Goal: Information Seeking & Learning: Find specific fact

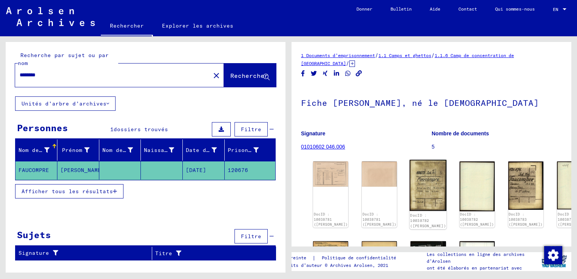
click at [414, 190] on img at bounding box center [428, 185] width 37 height 51
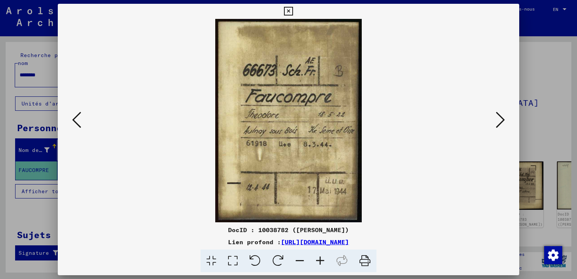
click at [542, 139] on div at bounding box center [288, 139] width 577 height 279
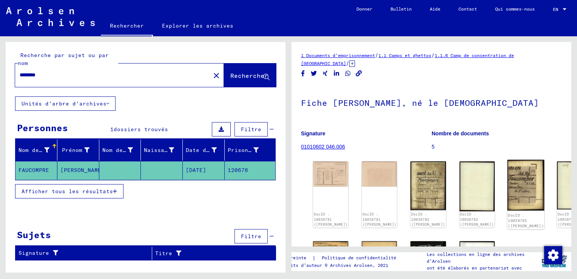
click at [507, 181] on img at bounding box center [525, 185] width 37 height 51
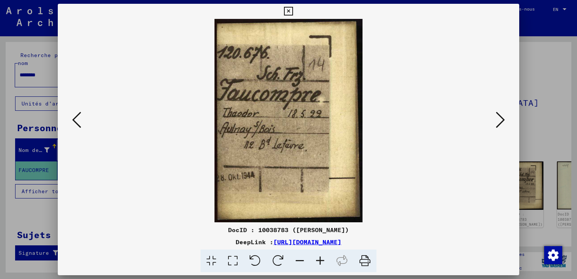
click at [396, 190] on img at bounding box center [288, 120] width 410 height 203
click at [506, 121] on button at bounding box center [500, 120] width 14 height 22
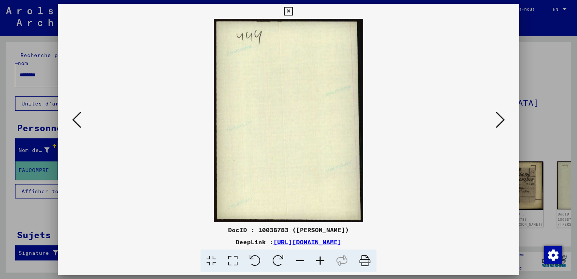
click at [505, 120] on button at bounding box center [500, 120] width 14 height 22
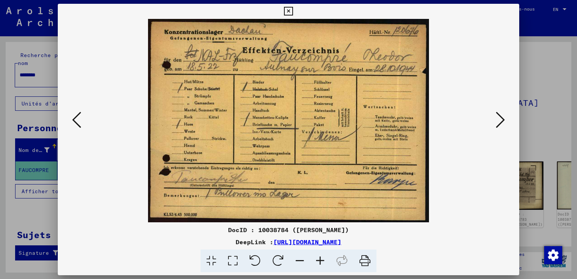
click at [439, 203] on img at bounding box center [288, 120] width 410 height 203
click at [504, 120] on icon at bounding box center [500, 120] width 9 height 18
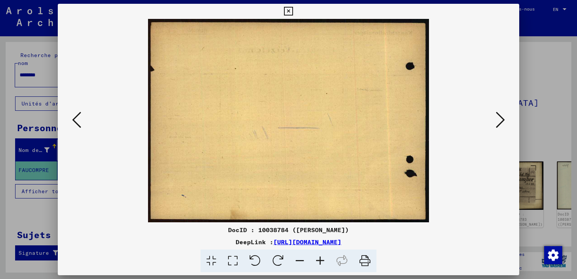
click at [504, 120] on icon at bounding box center [500, 120] width 9 height 18
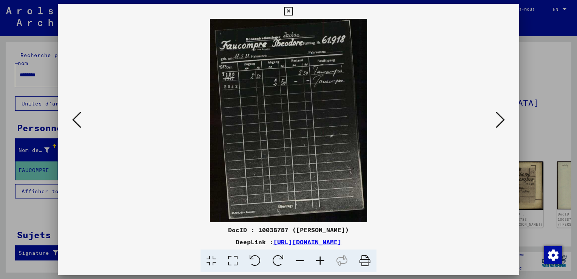
click at [413, 208] on img at bounding box center [288, 120] width 410 height 203
click at [498, 119] on icon at bounding box center [500, 120] width 9 height 18
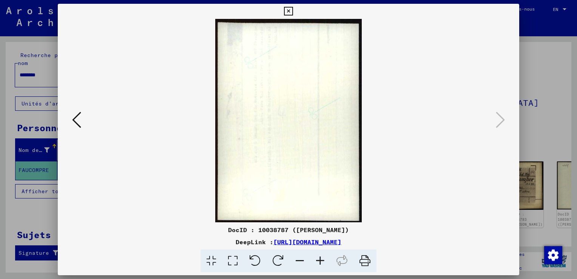
click at [286, 11] on icon at bounding box center [288, 11] width 9 height 9
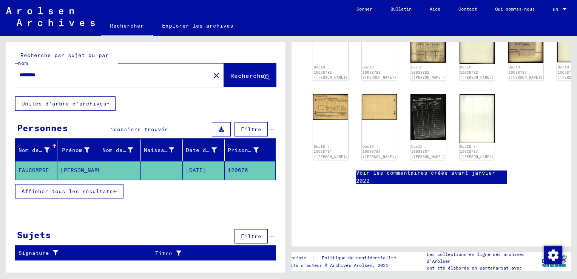
scroll to position [143, 0]
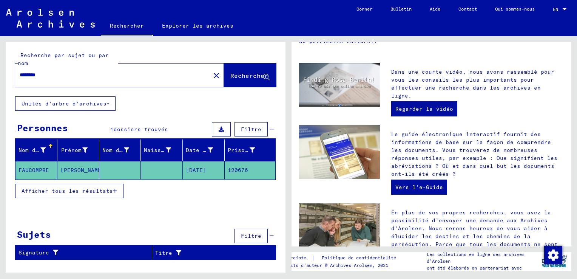
type input "**********"
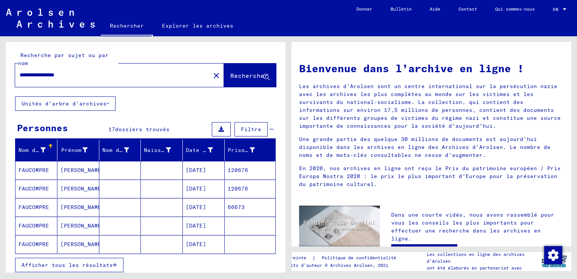
click at [35, 188] on mat-cell "FAUCOMPRE" at bounding box center [36, 188] width 42 height 18
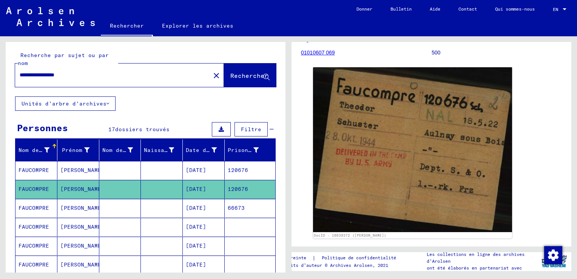
scroll to position [75, 0]
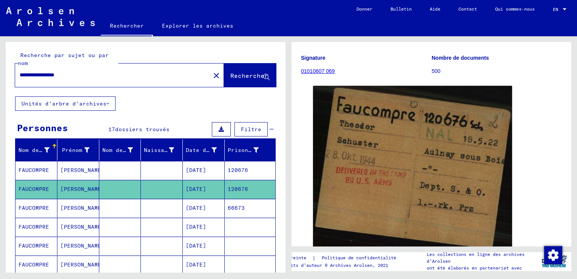
click at [25, 207] on mat-cell "FAUCOMPRE" at bounding box center [36, 208] width 42 height 18
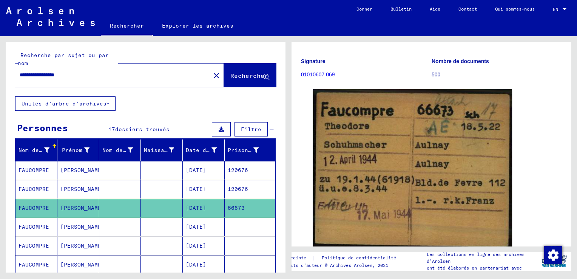
scroll to position [75, 0]
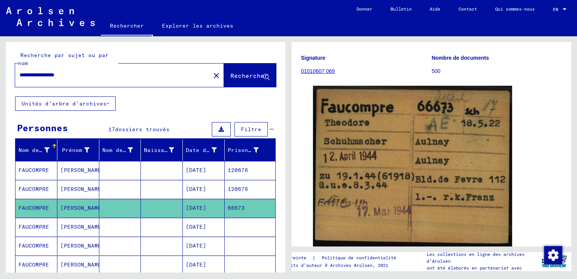
click at [37, 225] on mat-cell "FAUCOMPRE" at bounding box center [36, 226] width 42 height 18
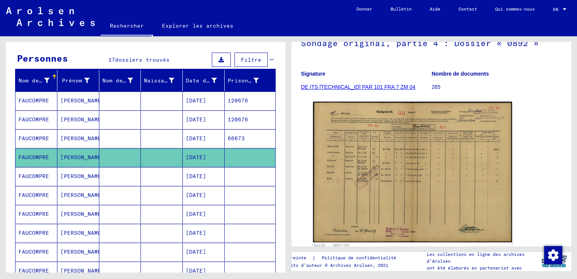
scroll to position [86, 0]
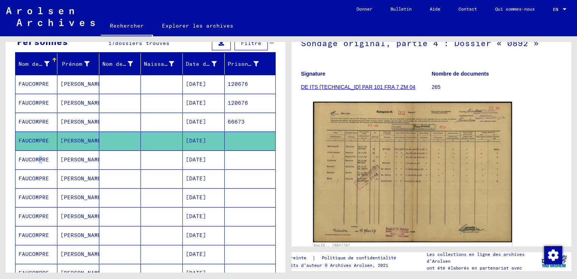
click at [37, 159] on mat-cell "FAUCOMPRE" at bounding box center [36, 159] width 42 height 18
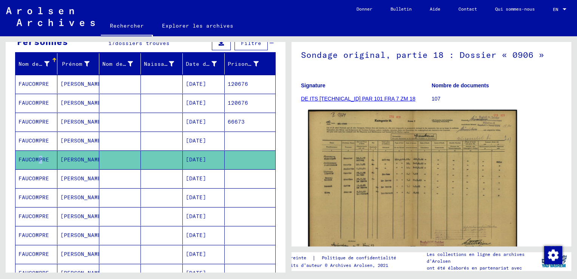
scroll to position [75, 0]
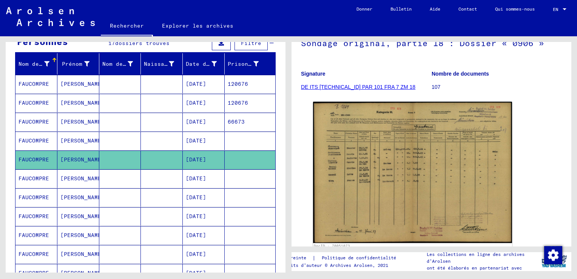
click at [40, 177] on mat-cell "FAUCOMPRE" at bounding box center [36, 178] width 42 height 18
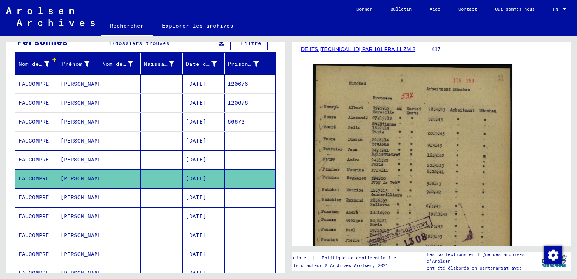
scroll to position [151, 0]
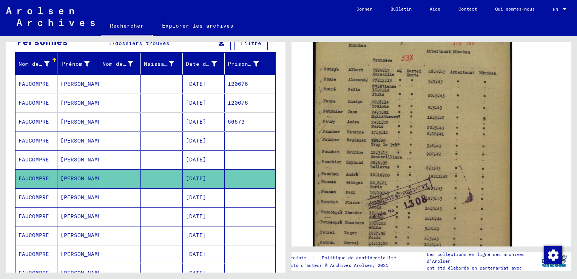
click at [33, 195] on mat-cell "FAUCOMPRE" at bounding box center [36, 197] width 42 height 18
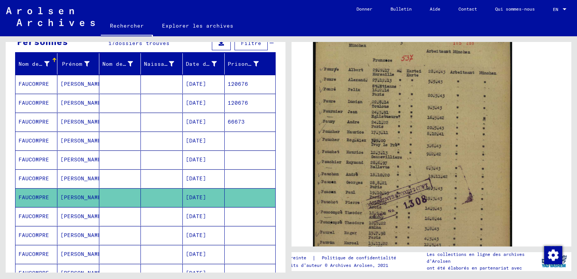
click at [36, 196] on mat-cell "FAUCOMPRE" at bounding box center [36, 197] width 42 height 18
click at [35, 195] on mat-cell "FAUCOMPRE" at bounding box center [36, 197] width 42 height 18
drag, startPoint x: 35, startPoint y: 195, endPoint x: 41, endPoint y: 196, distance: 5.4
click at [41, 196] on mat-cell "FAUCOMPRE" at bounding box center [36, 197] width 42 height 18
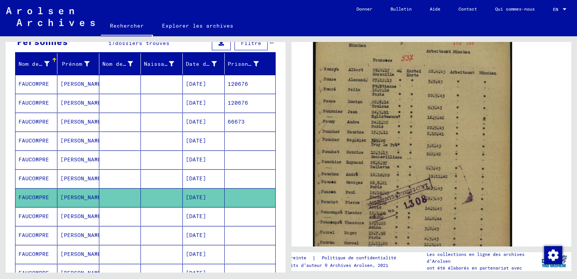
click at [27, 214] on mat-cell "FAUCOMPRE" at bounding box center [36, 216] width 42 height 18
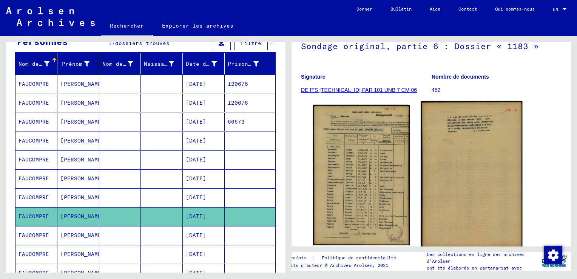
scroll to position [113, 0]
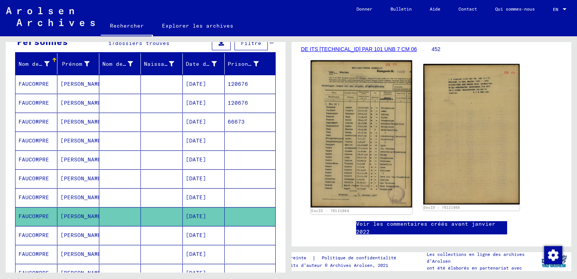
drag, startPoint x: 368, startPoint y: 128, endPoint x: 353, endPoint y: 133, distance: 15.4
click at [353, 133] on img at bounding box center [361, 133] width 101 height 147
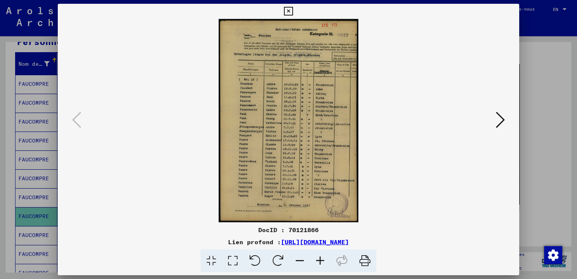
click at [502, 117] on icon at bounding box center [500, 120] width 9 height 18
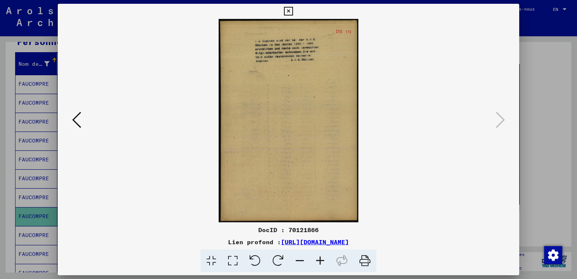
click at [74, 118] on icon at bounding box center [76, 120] width 9 height 18
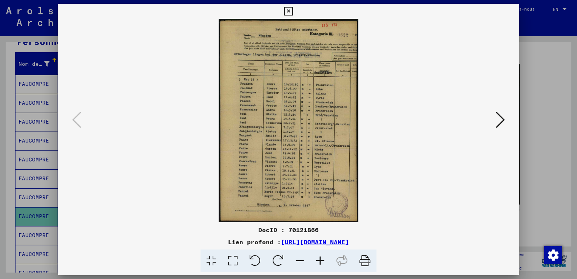
click at [289, 11] on icon at bounding box center [288, 11] width 9 height 9
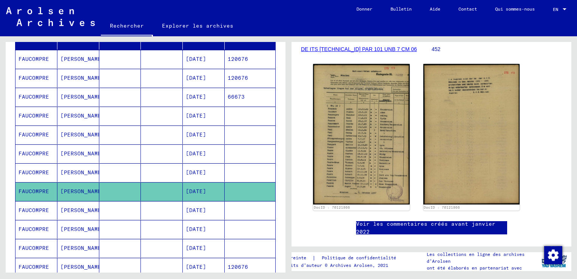
scroll to position [162, 0]
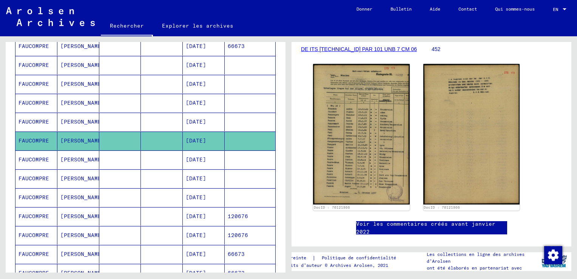
click at [39, 156] on mat-cell "FAUCOMPRE" at bounding box center [36, 159] width 42 height 18
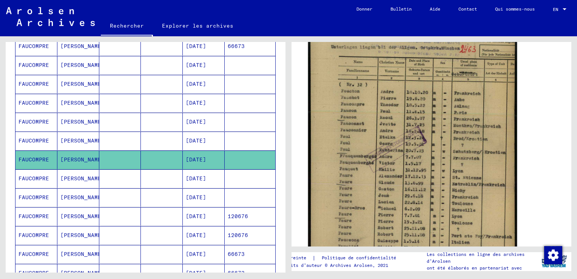
scroll to position [189, 0]
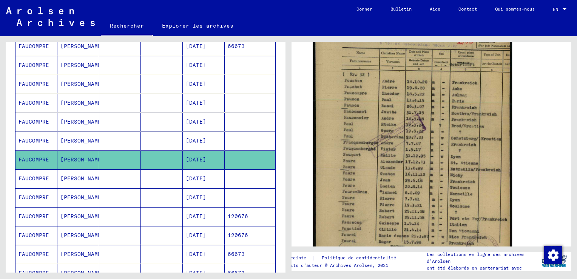
click at [29, 176] on mat-cell "FAUCOMPRE" at bounding box center [36, 178] width 42 height 18
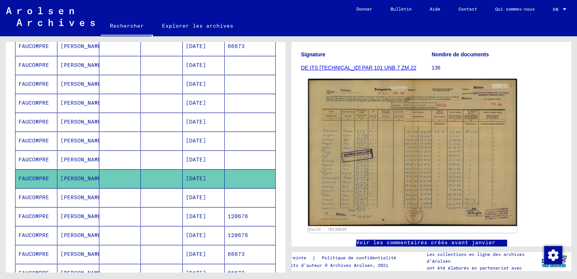
scroll to position [113, 0]
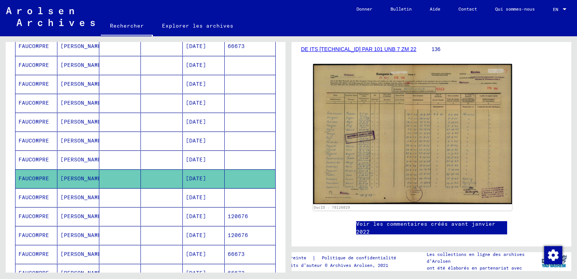
click at [29, 194] on mat-cell "FAUCOMPRE" at bounding box center [36, 197] width 42 height 18
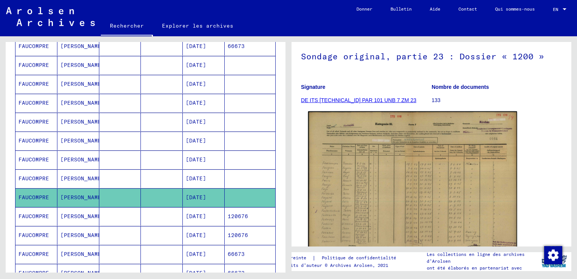
scroll to position [113, 0]
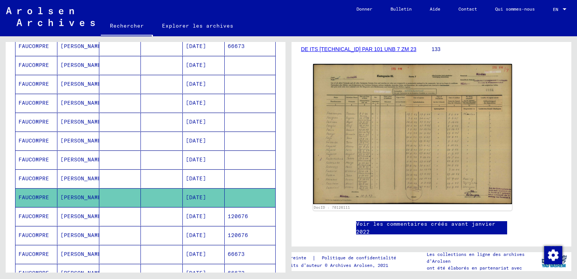
click at [35, 213] on mat-cell "FAUCOMPRE" at bounding box center [36, 216] width 42 height 18
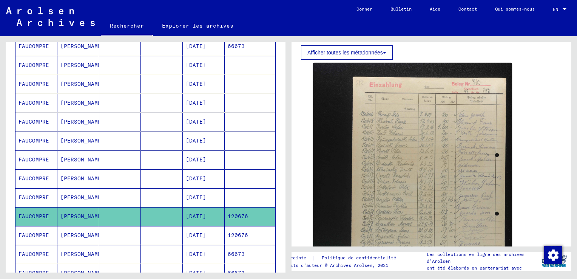
scroll to position [189, 0]
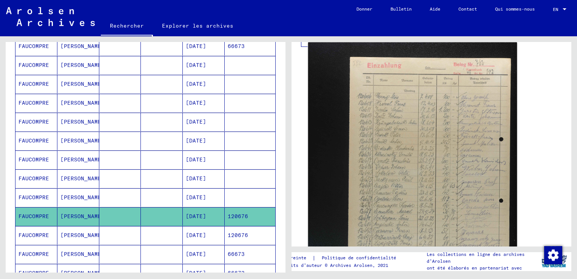
click at [403, 145] on img at bounding box center [412, 199] width 209 height 314
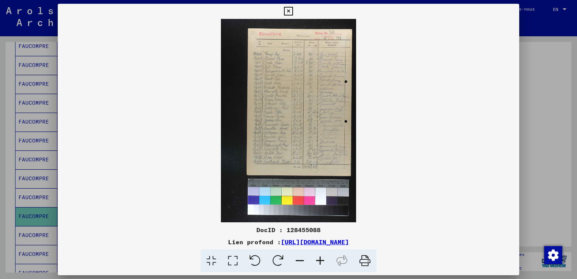
click at [319, 261] on icon at bounding box center [320, 260] width 20 height 23
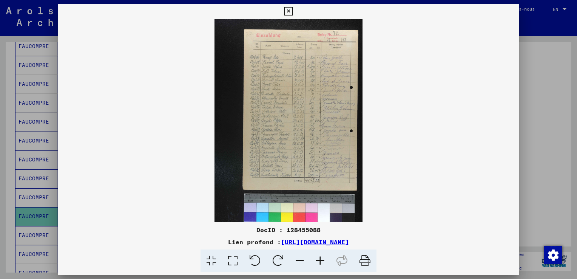
click at [319, 261] on icon at bounding box center [320, 260] width 20 height 23
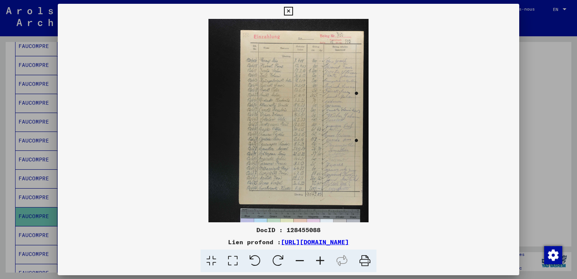
click at [319, 261] on icon at bounding box center [320, 260] width 20 height 23
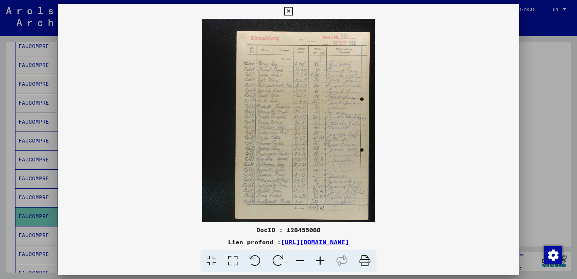
click at [319, 261] on icon at bounding box center [320, 260] width 20 height 23
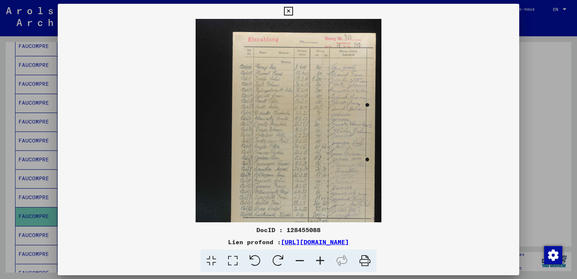
click at [319, 261] on icon at bounding box center [320, 260] width 20 height 23
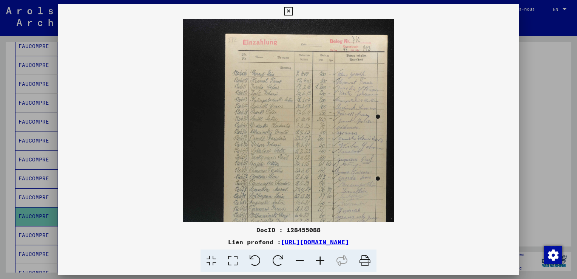
click at [416, 179] on viewer-one-image at bounding box center [288, 120] width 461 height 203
click at [299, 260] on icon at bounding box center [300, 260] width 20 height 23
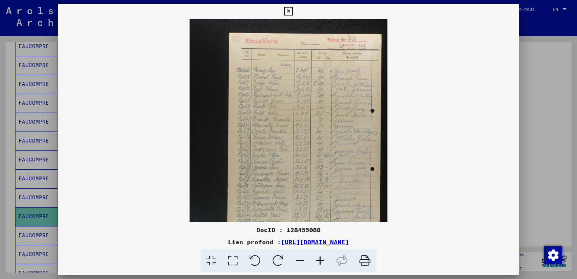
click at [299, 260] on icon at bounding box center [300, 260] width 20 height 23
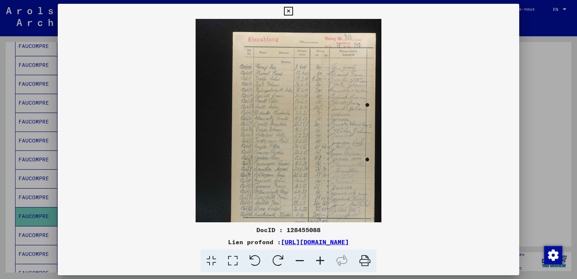
click at [299, 260] on icon at bounding box center [300, 260] width 20 height 23
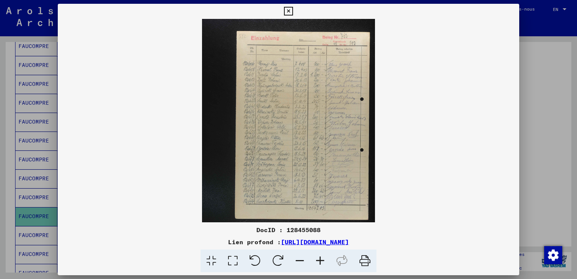
click at [288, 10] on icon at bounding box center [288, 11] width 9 height 9
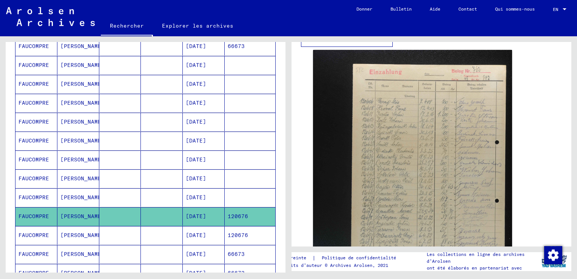
click at [31, 233] on icon at bounding box center [31, 248] width 19 height 30
click at [32, 231] on mat-cell "FAUCOMPRE" at bounding box center [36, 235] width 42 height 18
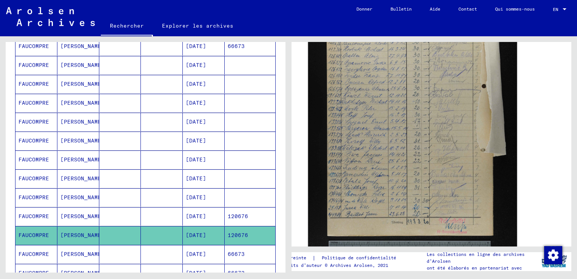
scroll to position [189, 0]
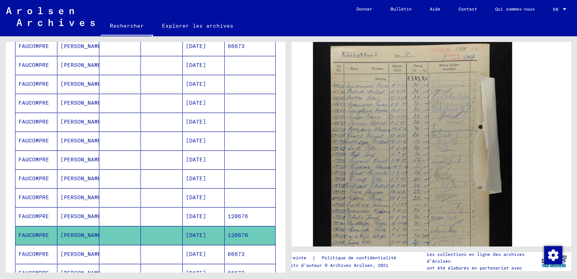
click at [23, 254] on icon at bounding box center [31, 248] width 19 height 30
click at [23, 251] on icon at bounding box center [31, 248] width 19 height 30
click at [41, 253] on icon at bounding box center [31, 248] width 19 height 30
click at [34, 253] on icon at bounding box center [31, 248] width 19 height 30
click at [34, 252] on icon at bounding box center [31, 248] width 19 height 30
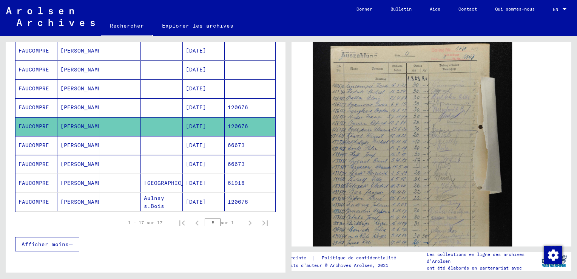
scroll to position [275, 0]
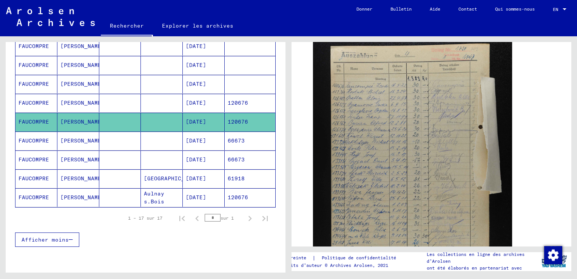
click at [34, 138] on mat-cell "FAUCOMPRE" at bounding box center [36, 140] width 42 height 18
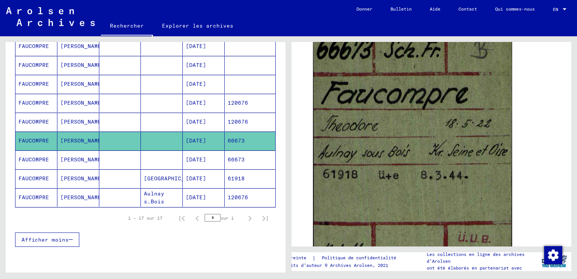
scroll to position [151, 0]
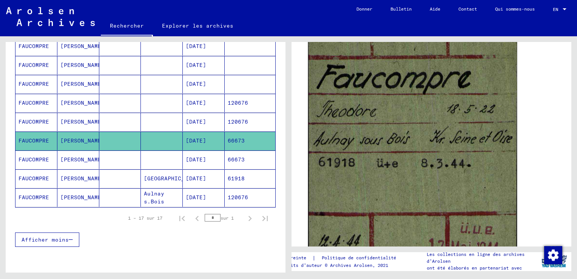
click at [395, 144] on img at bounding box center [412, 139] width 209 height 271
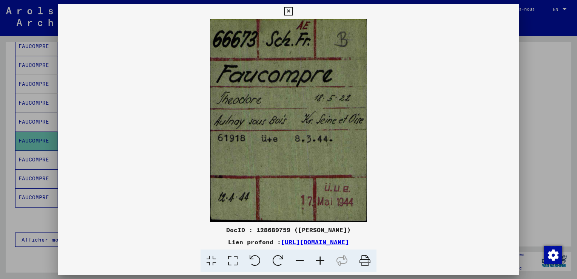
click at [288, 11] on icon at bounding box center [288, 11] width 9 height 9
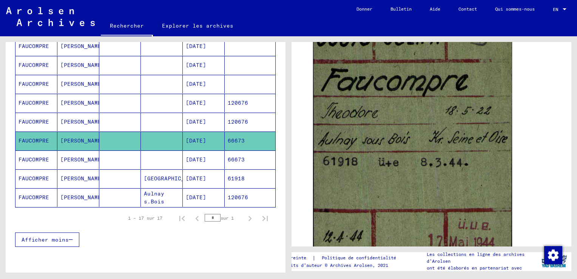
click at [35, 154] on mat-cell "FAUCOMPRE" at bounding box center [36, 159] width 42 height 18
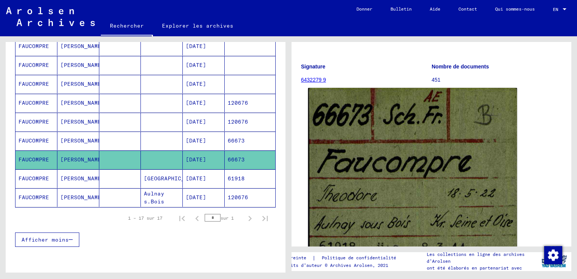
scroll to position [113, 0]
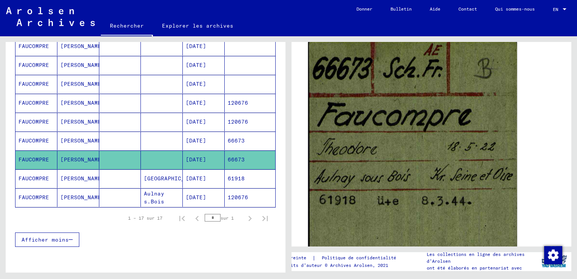
click at [382, 102] on img at bounding box center [412, 176] width 209 height 269
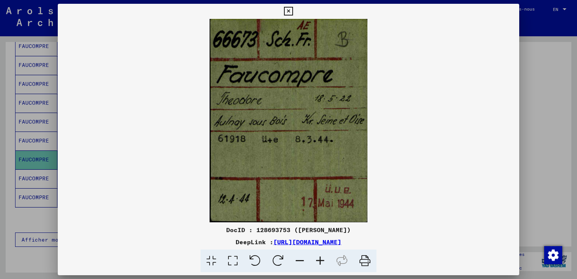
click at [286, 11] on icon at bounding box center [288, 11] width 9 height 9
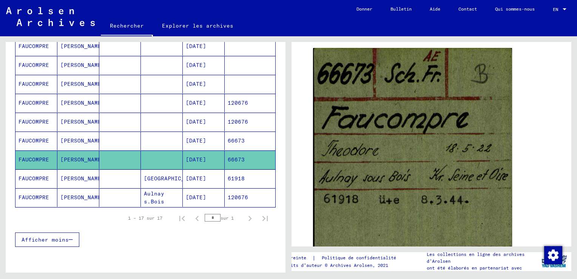
click at [34, 174] on mat-cell "FAUCOMPRE" at bounding box center [36, 178] width 42 height 18
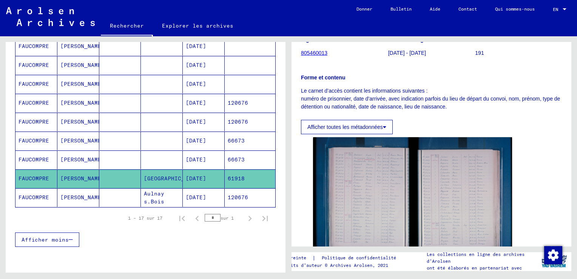
scroll to position [151, 0]
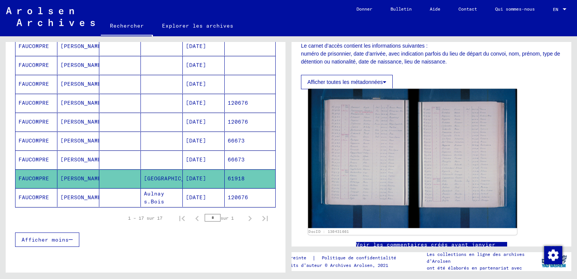
click at [363, 125] on img at bounding box center [412, 158] width 209 height 139
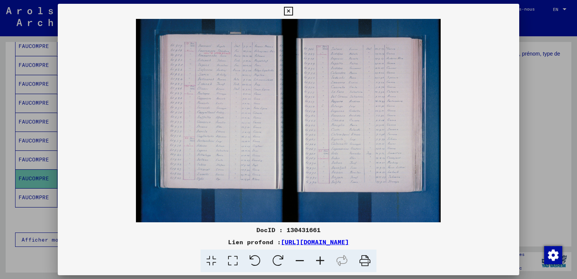
click at [317, 259] on icon at bounding box center [320, 260] width 20 height 23
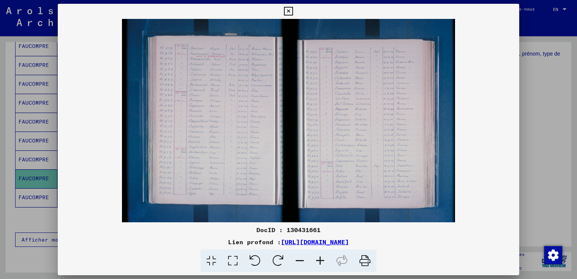
click at [317, 259] on icon at bounding box center [320, 260] width 20 height 23
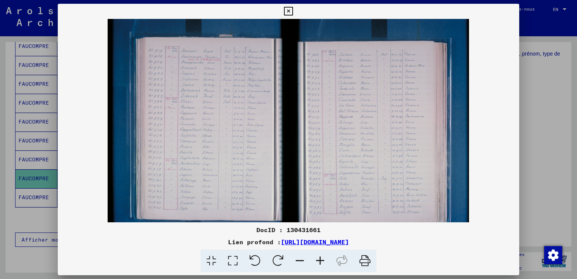
click at [317, 259] on icon at bounding box center [320, 260] width 20 height 23
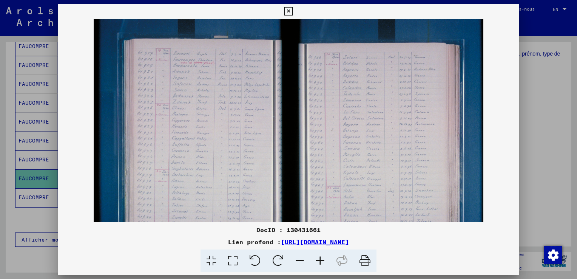
click at [317, 259] on icon at bounding box center [320, 260] width 20 height 23
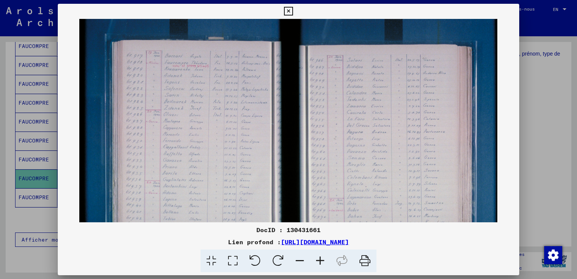
click at [317, 259] on icon at bounding box center [320, 260] width 20 height 23
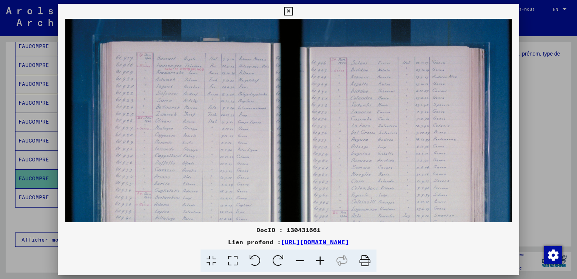
click at [317, 259] on icon at bounding box center [320, 260] width 20 height 23
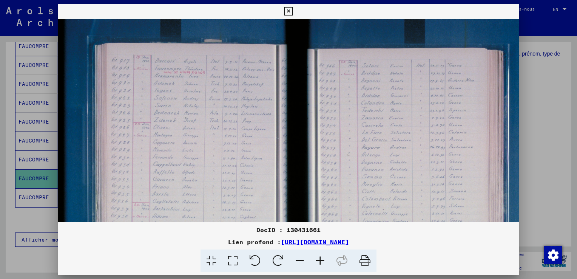
click at [319, 259] on icon at bounding box center [320, 260] width 20 height 23
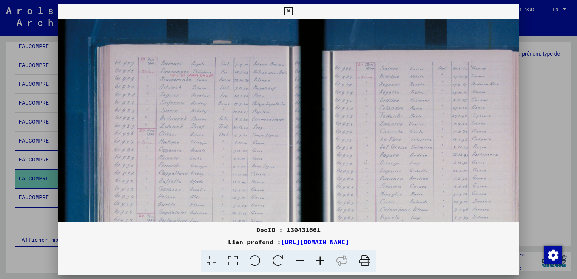
click at [319, 259] on icon at bounding box center [320, 260] width 20 height 23
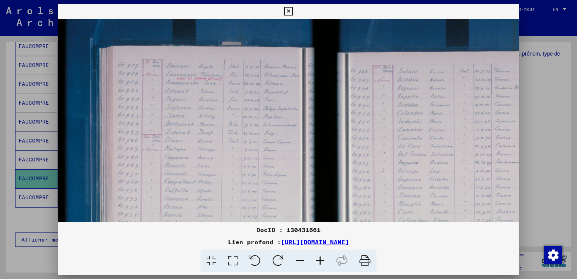
click at [319, 264] on icon at bounding box center [320, 260] width 20 height 23
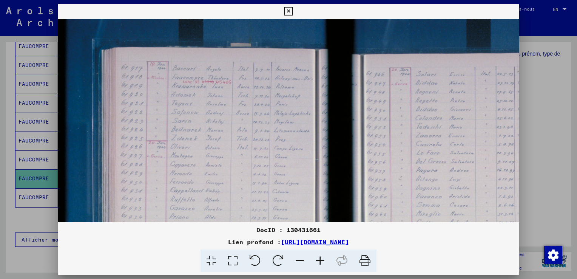
click at [320, 261] on icon at bounding box center [320, 260] width 20 height 23
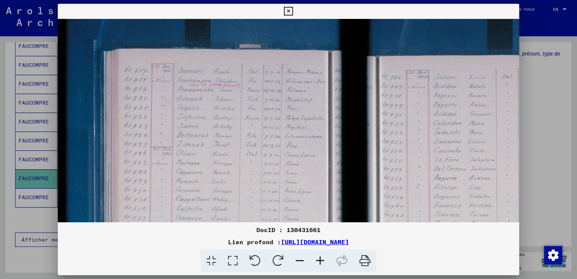
click at [320, 261] on icon at bounding box center [320, 260] width 20 height 23
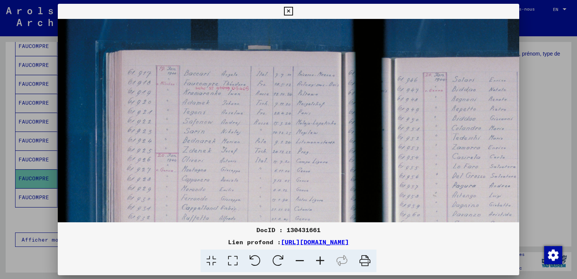
click at [320, 261] on icon at bounding box center [320, 260] width 20 height 23
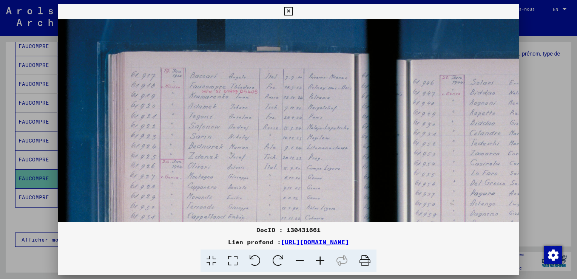
click at [321, 261] on icon at bounding box center [320, 260] width 20 height 23
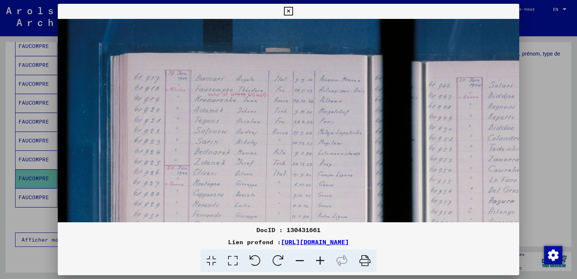
click at [321, 261] on icon at bounding box center [320, 260] width 20 height 23
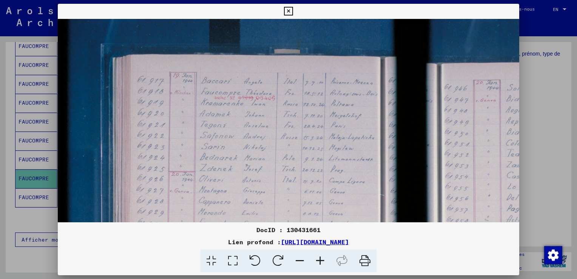
click at [287, 12] on icon at bounding box center [288, 11] width 9 height 9
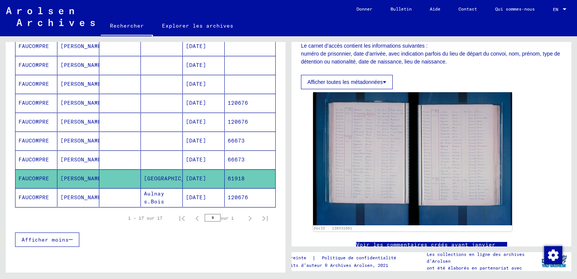
click at [34, 193] on mat-cell "FAUCOMPRE" at bounding box center [36, 197] width 42 height 18
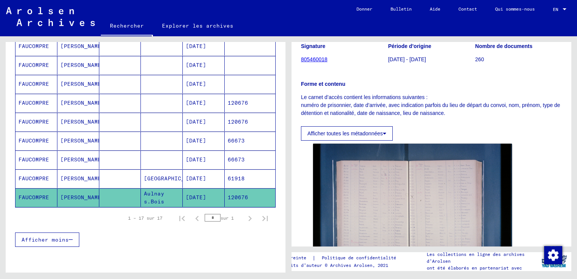
scroll to position [113, 0]
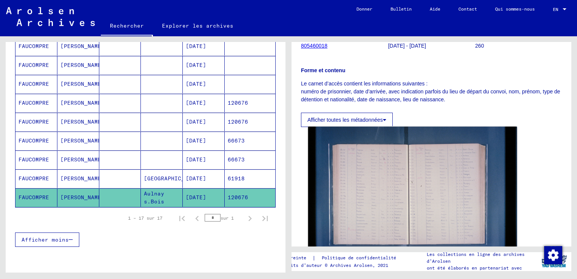
click at [367, 171] on img at bounding box center [412, 195] width 209 height 139
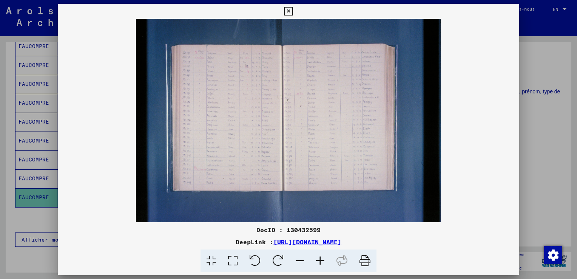
click at [319, 263] on icon at bounding box center [320, 260] width 20 height 23
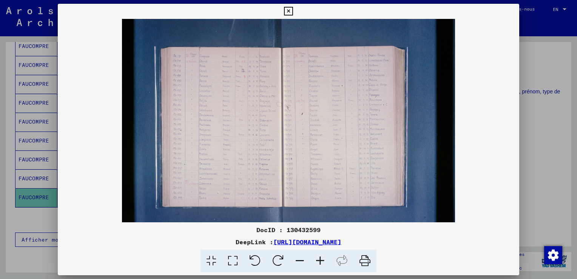
click at [319, 263] on icon at bounding box center [320, 260] width 20 height 23
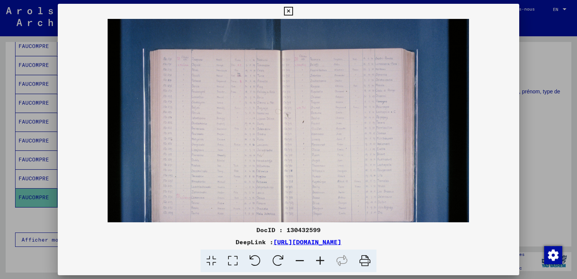
click at [319, 261] on icon at bounding box center [320, 260] width 20 height 23
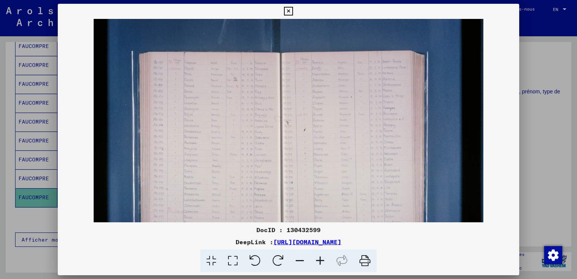
click at [319, 261] on icon at bounding box center [320, 260] width 20 height 23
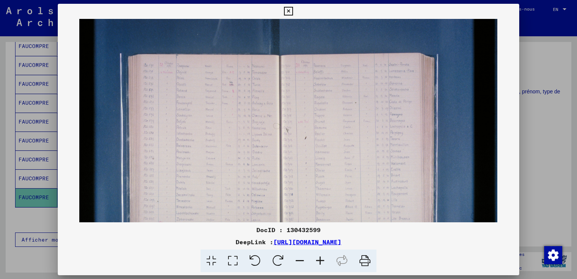
click at [319, 261] on icon at bounding box center [320, 260] width 20 height 23
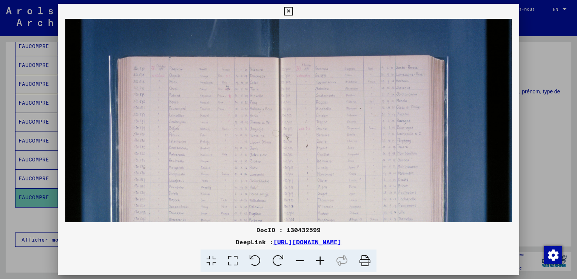
click at [319, 261] on icon at bounding box center [320, 260] width 20 height 23
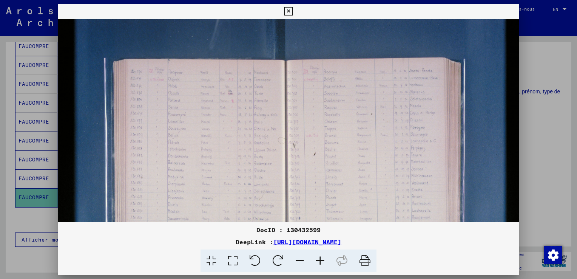
click at [320, 261] on icon at bounding box center [320, 260] width 20 height 23
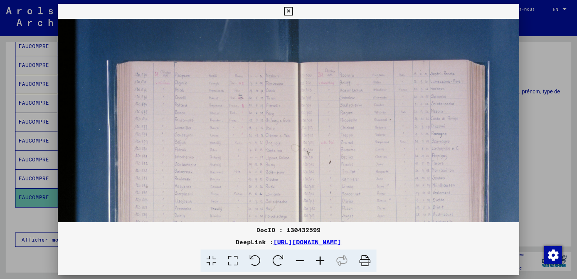
click at [320, 262] on icon at bounding box center [320, 260] width 20 height 23
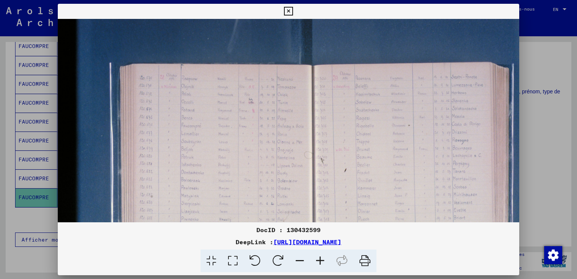
click at [320, 261] on icon at bounding box center [320, 260] width 20 height 23
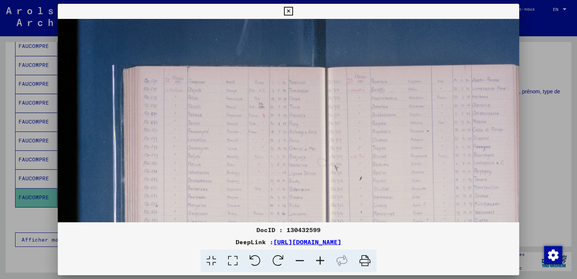
click at [320, 260] on icon at bounding box center [320, 260] width 20 height 23
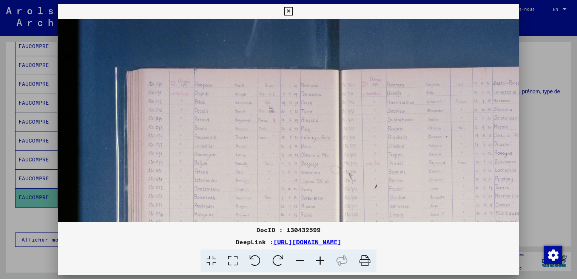
click at [320, 262] on icon at bounding box center [320, 260] width 20 height 23
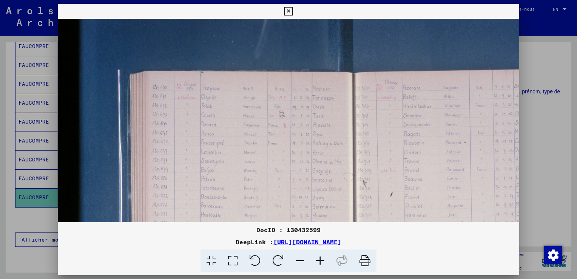
click at [323, 262] on icon at bounding box center [320, 260] width 20 height 23
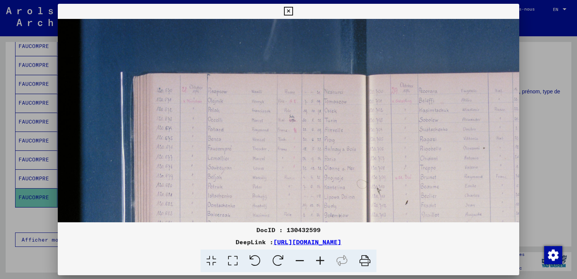
click at [322, 262] on icon at bounding box center [320, 260] width 20 height 23
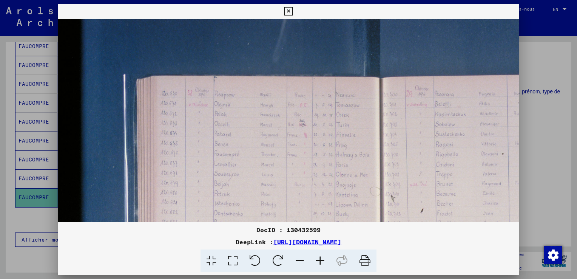
click at [322, 262] on icon at bounding box center [320, 260] width 20 height 23
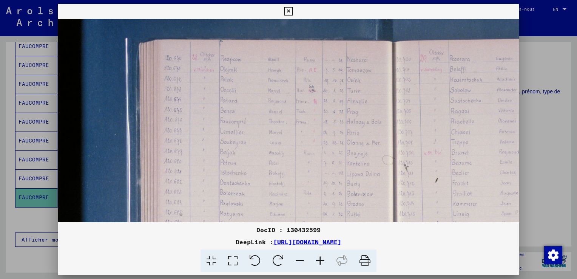
scroll to position [37, 2]
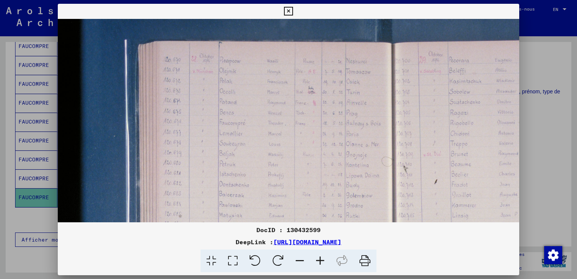
drag, startPoint x: 309, startPoint y: 172, endPoint x: 316, endPoint y: 146, distance: 26.1
click at [316, 146] on img at bounding box center [406, 215] width 701 height 467
click at [287, 14] on icon at bounding box center [288, 11] width 9 height 9
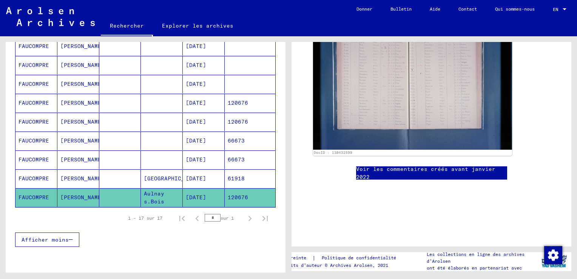
scroll to position [225, 0]
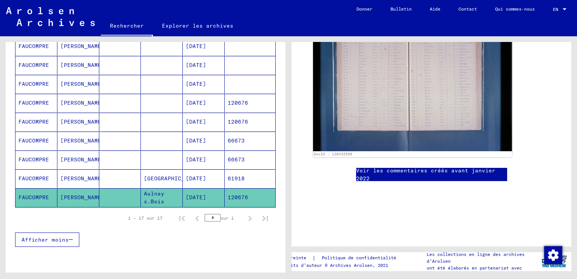
click at [399, 171] on link "Voir les commentaires créés avant janvier 2022" at bounding box center [431, 174] width 151 height 16
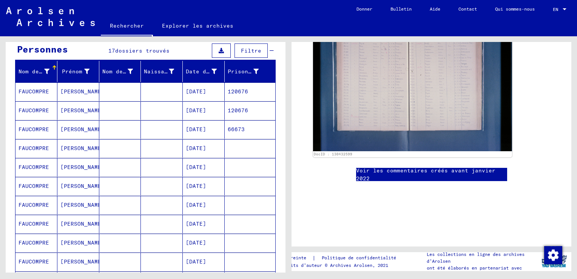
scroll to position [0, 0]
